Goal: Information Seeking & Learning: Check status

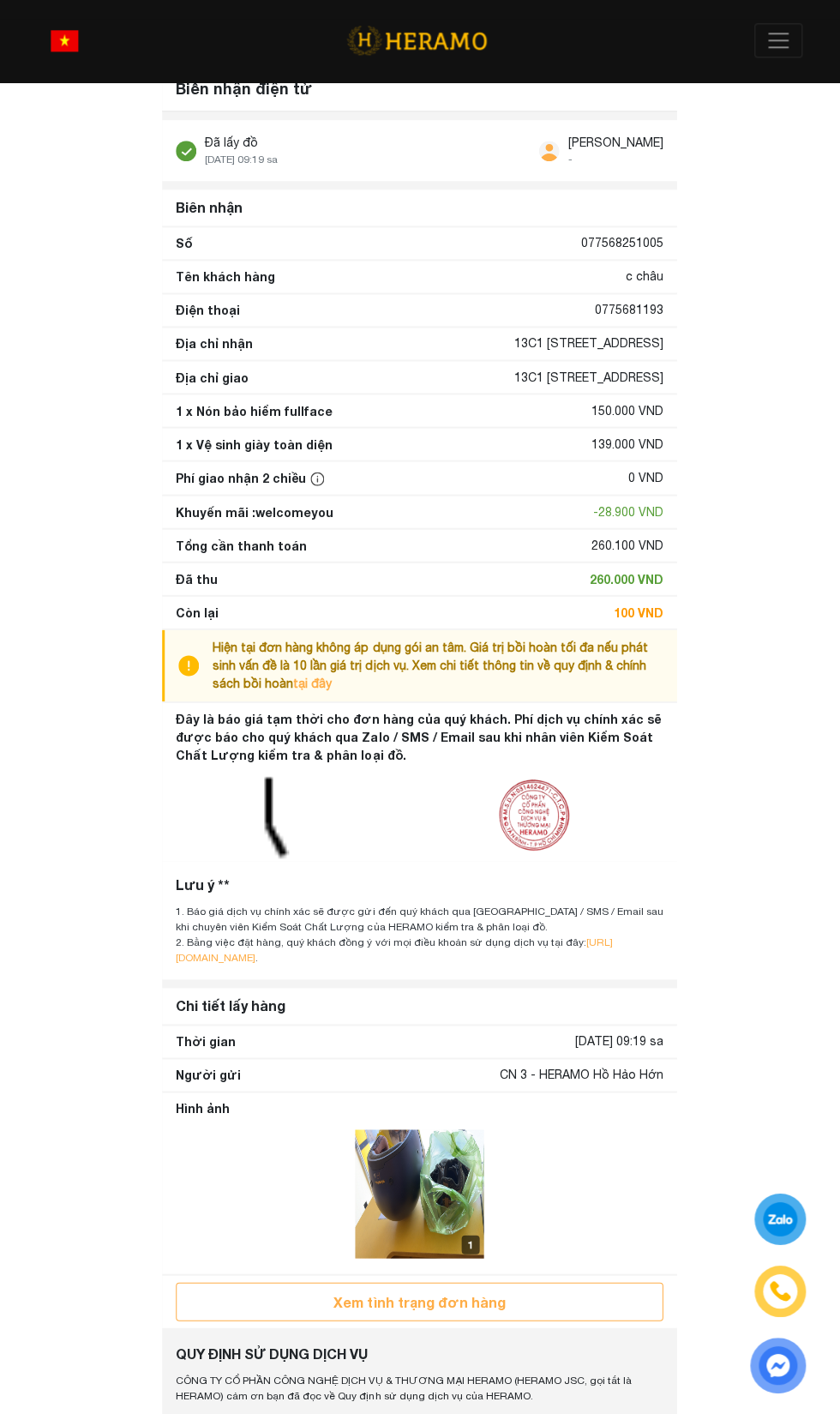
scroll to position [191, 0]
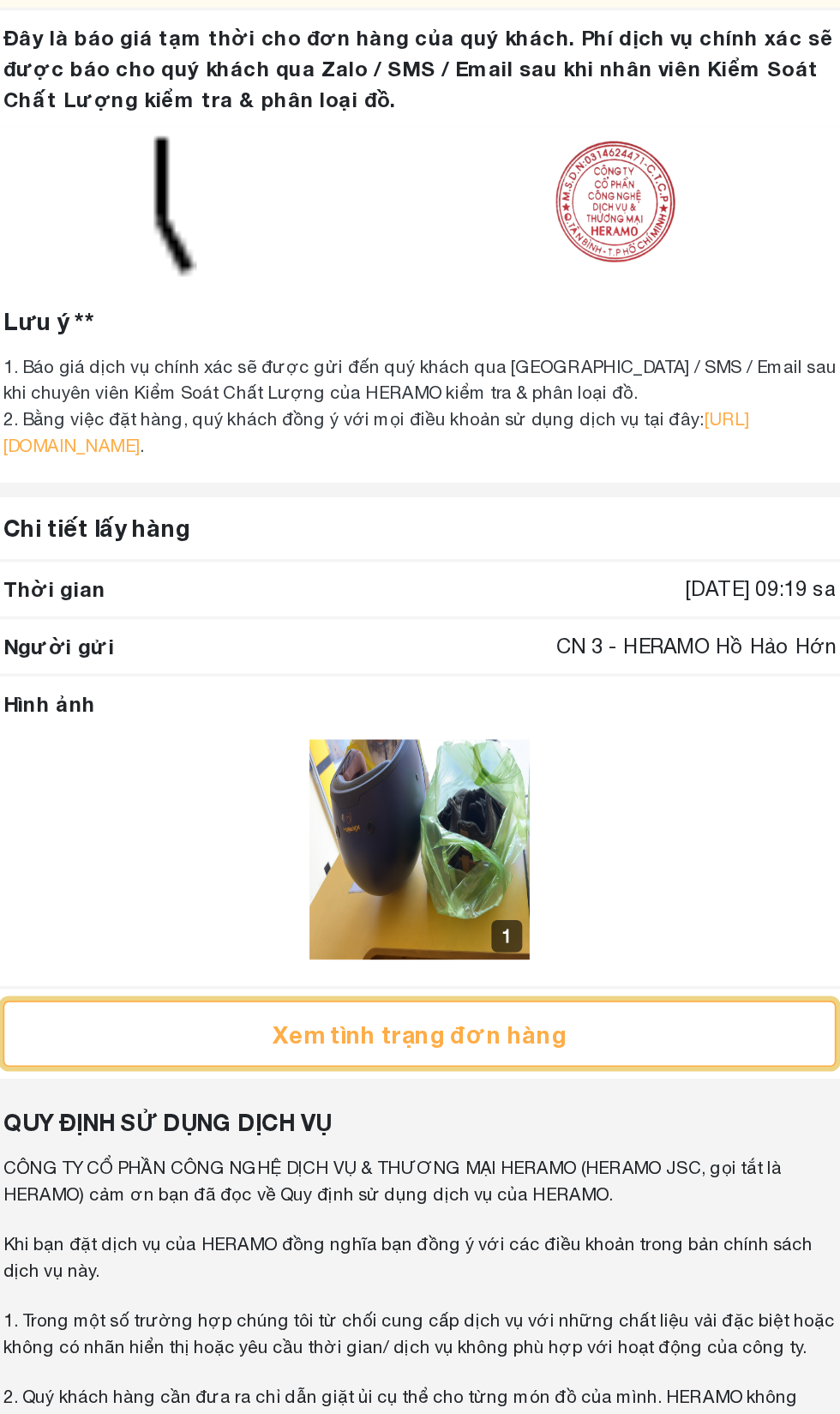
click at [544, 1110] on button "Xem tình trạng đơn hàng" at bounding box center [420, 1110] width 487 height 38
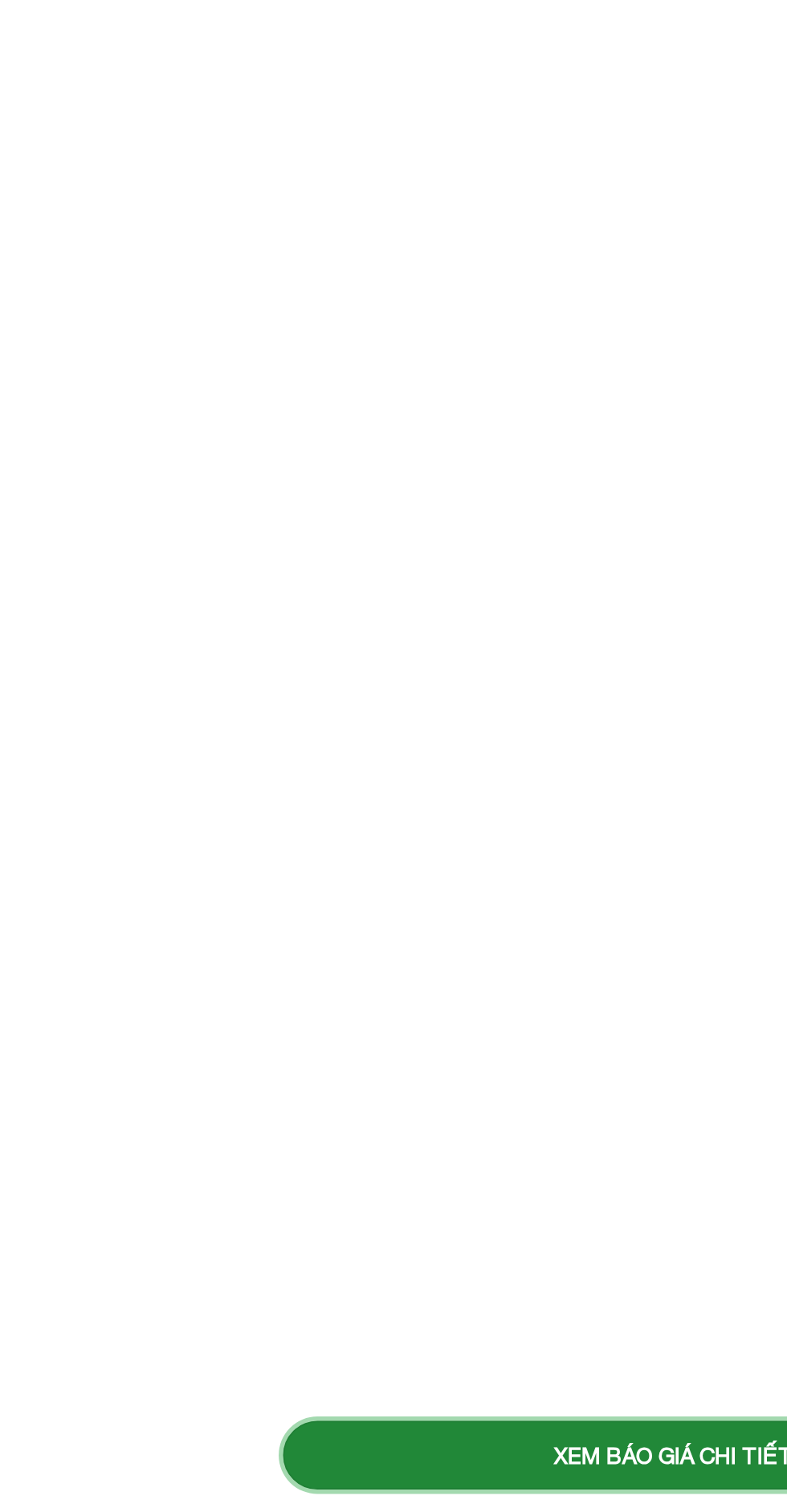
click at [429, 1420] on button "Xem báo giá chi tiết" at bounding box center [394, 1479] width 456 height 40
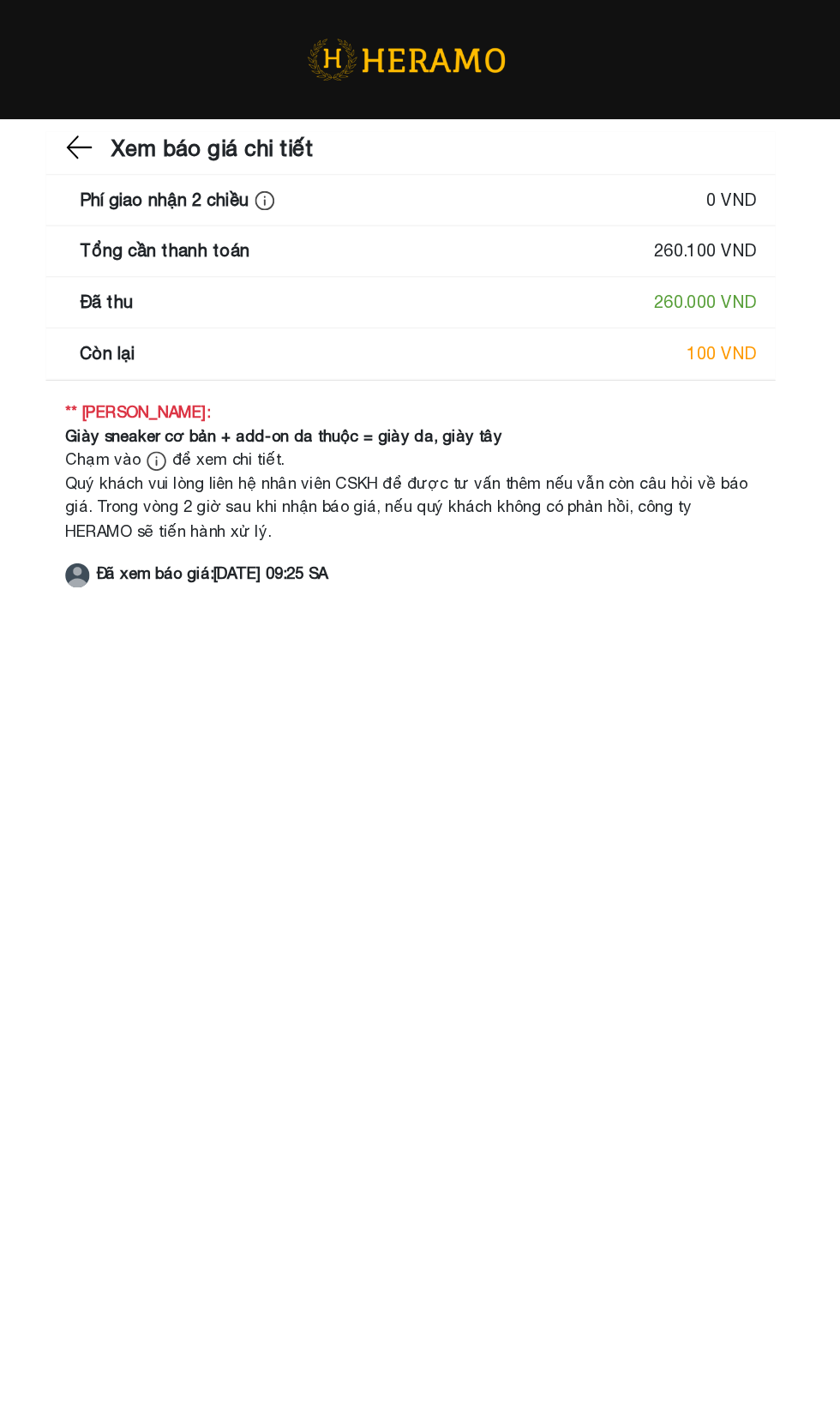
click at [181, 101] on img at bounding box center [187, 103] width 22 height 26
